Goal: Task Accomplishment & Management: Complete application form

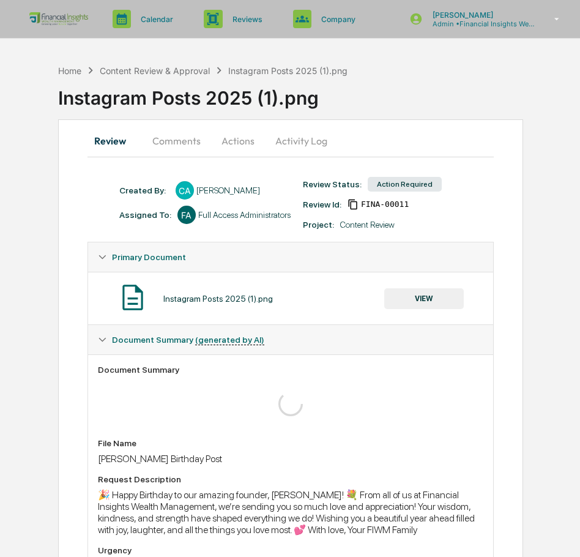
click at [418, 297] on button "VIEW" at bounding box center [424, 298] width 80 height 21
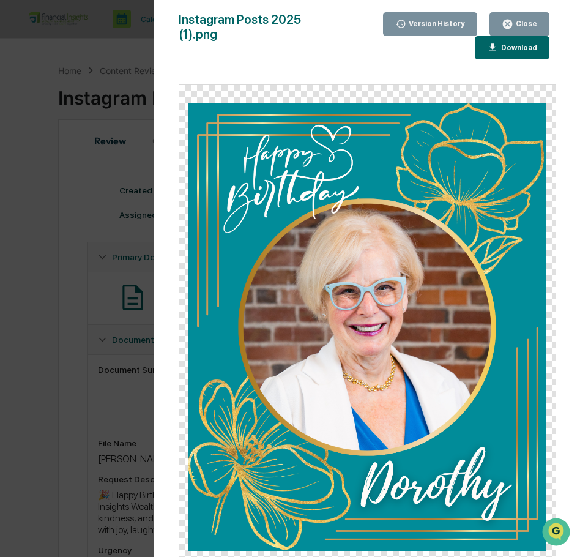
click at [531, 18] on button "Close" at bounding box center [519, 24] width 60 height 24
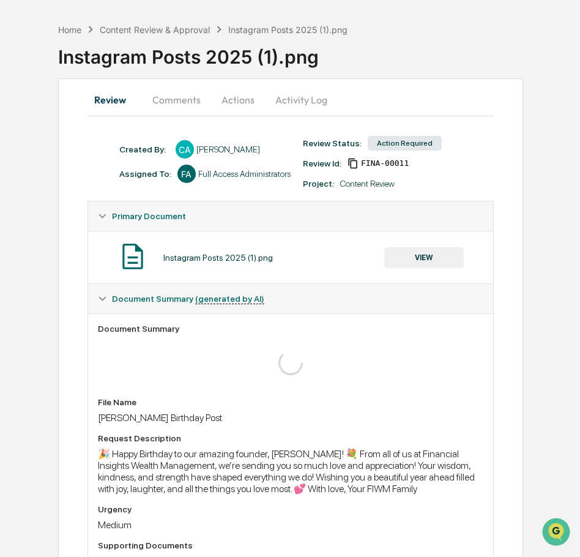
scroll to position [83, 0]
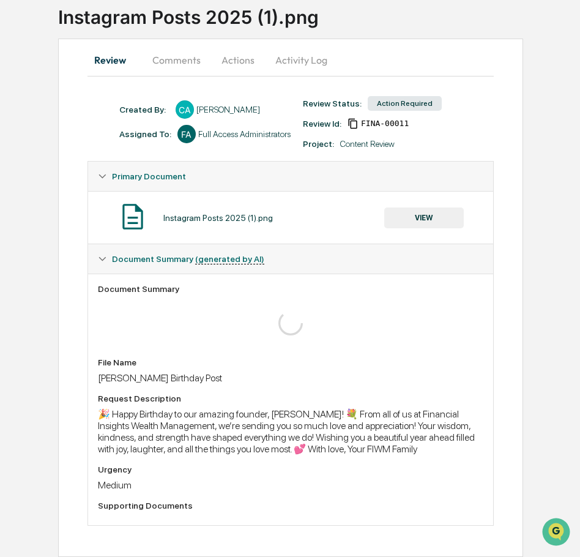
click at [302, 61] on button "Activity Log" at bounding box center [302, 59] width 72 height 29
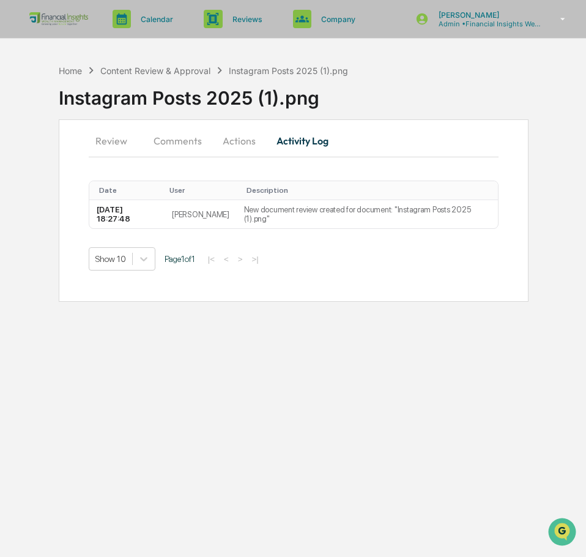
click at [248, 138] on button "Actions" at bounding box center [239, 140] width 55 height 29
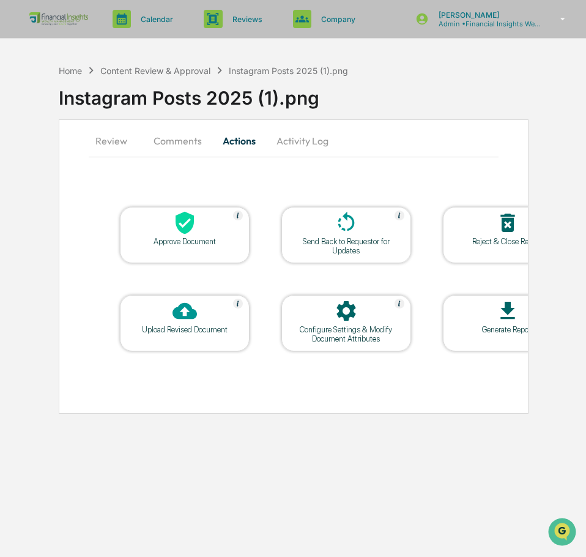
click at [169, 238] on div "Approve Document" at bounding box center [185, 241] width 110 height 9
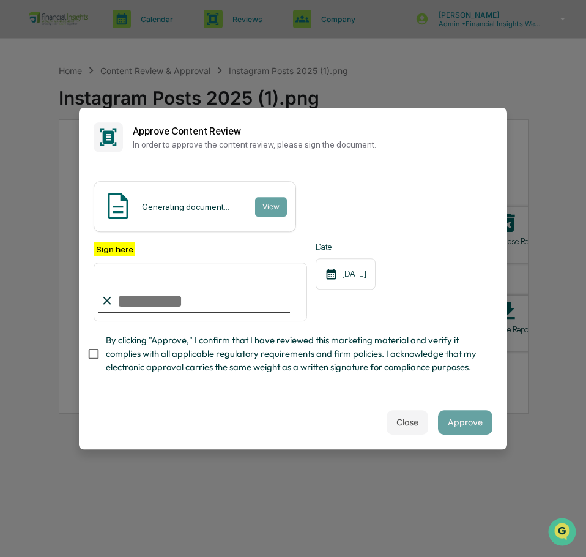
click at [172, 293] on input "Sign here" at bounding box center [201, 291] width 214 height 59
type input "**********"
click at [428, 388] on div "**********" at bounding box center [293, 280] width 428 height 229
click at [325, 193] on div "Generating document... View" at bounding box center [293, 206] width 399 height 51
click at [348, 259] on div "[DATE]" at bounding box center [346, 273] width 60 height 31
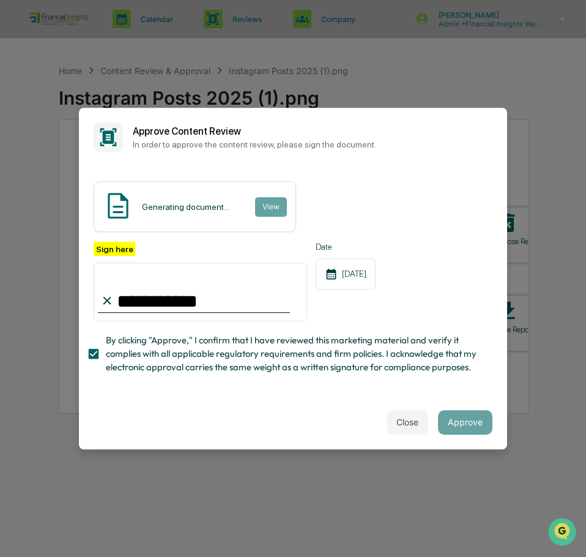
click at [387, 333] on span "By clicking "Approve," I confirm that I have reviewed this marketing material a…" at bounding box center [294, 353] width 377 height 41
click at [254, 335] on span "By clicking "Approve," I confirm that I have reviewed this marketing material a…" at bounding box center [294, 353] width 377 height 41
drag, startPoint x: 189, startPoint y: 267, endPoint x: 181, endPoint y: 281, distance: 16.2
click at [188, 270] on input "**********" at bounding box center [201, 291] width 214 height 59
click at [474, 425] on button "Approve" at bounding box center [465, 422] width 54 height 24
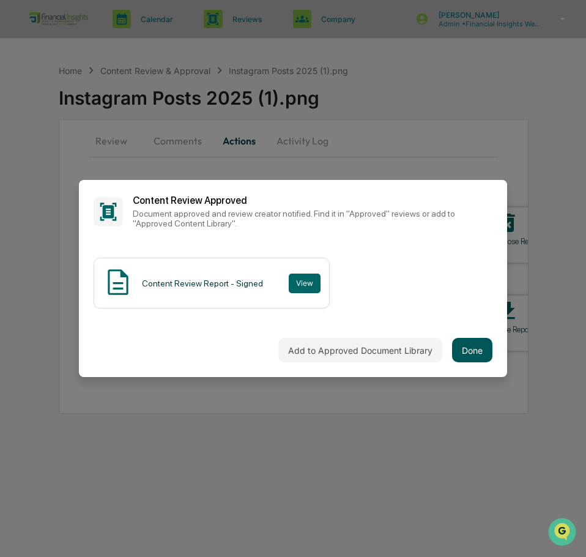
click at [461, 340] on button "Done" at bounding box center [472, 350] width 40 height 24
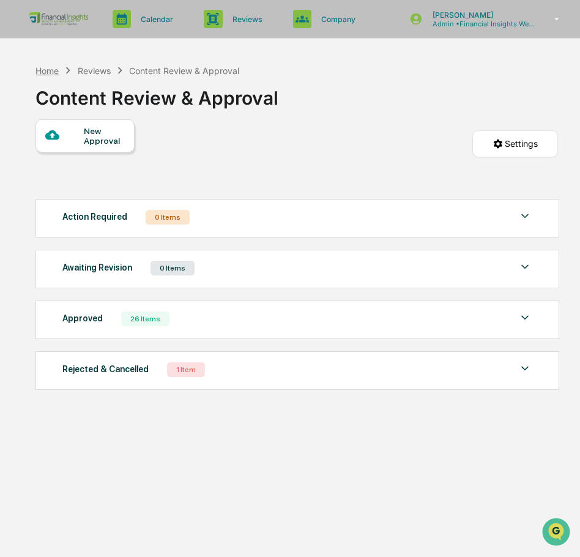
click at [56, 71] on div "Home" at bounding box center [46, 70] width 23 height 10
